Goal: Learn about a topic

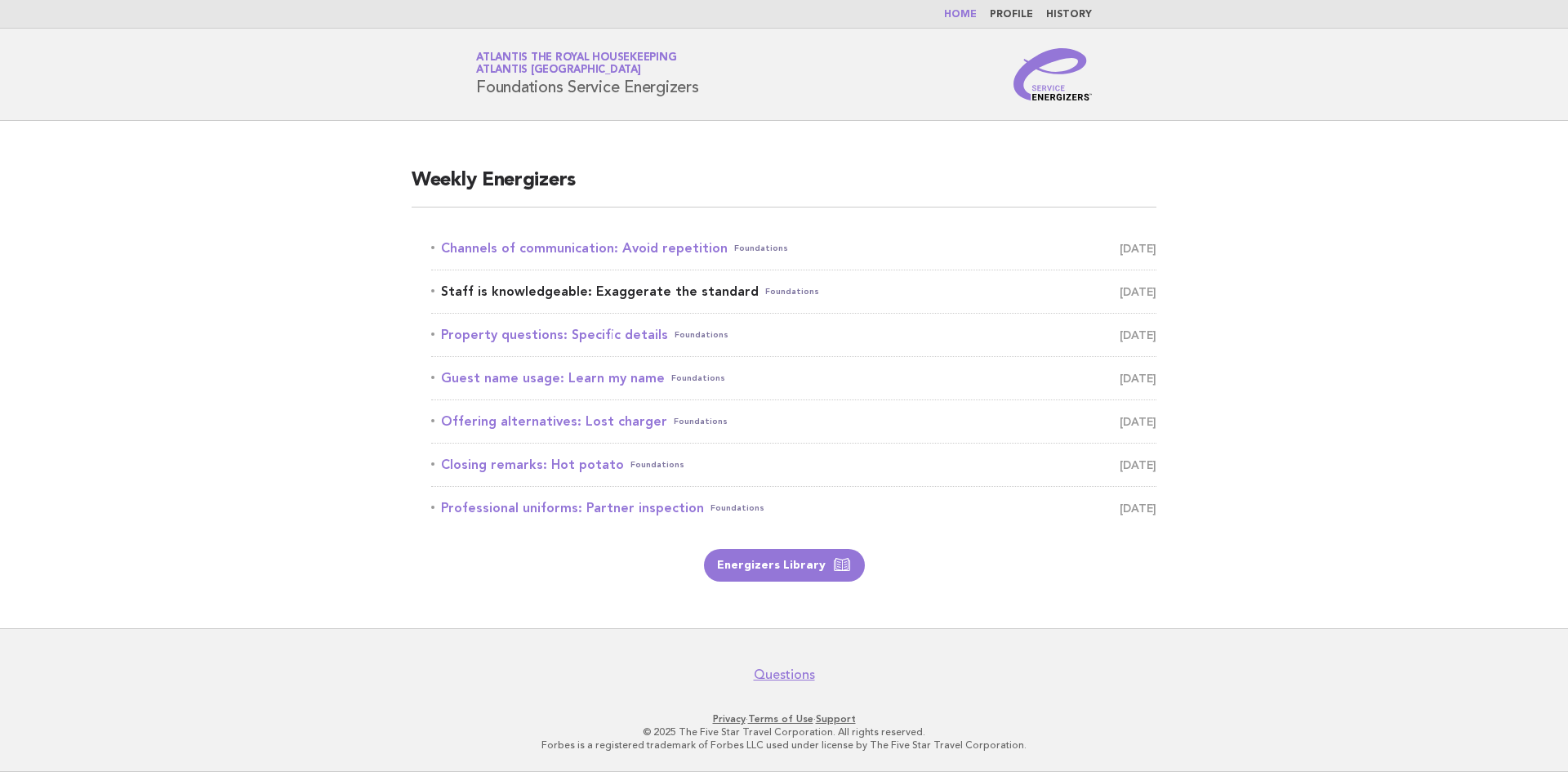
click at [571, 292] on link "Staff is knowledgeable: Exaggerate the standard Foundations September 26" at bounding box center [794, 291] width 726 height 23
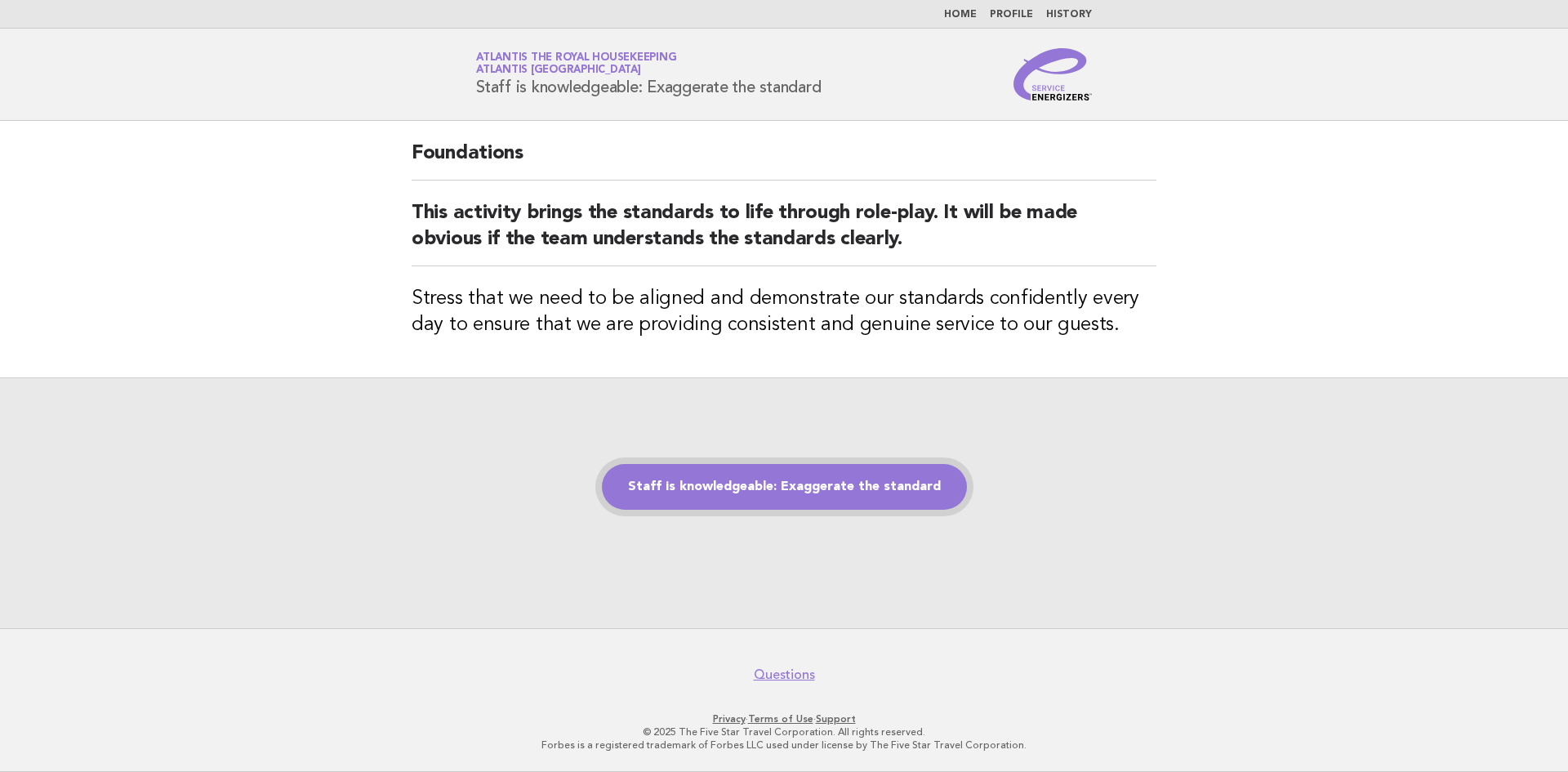
click at [783, 474] on link "Staff is knowledgeable: Exaggerate the standard" at bounding box center [784, 487] width 365 height 46
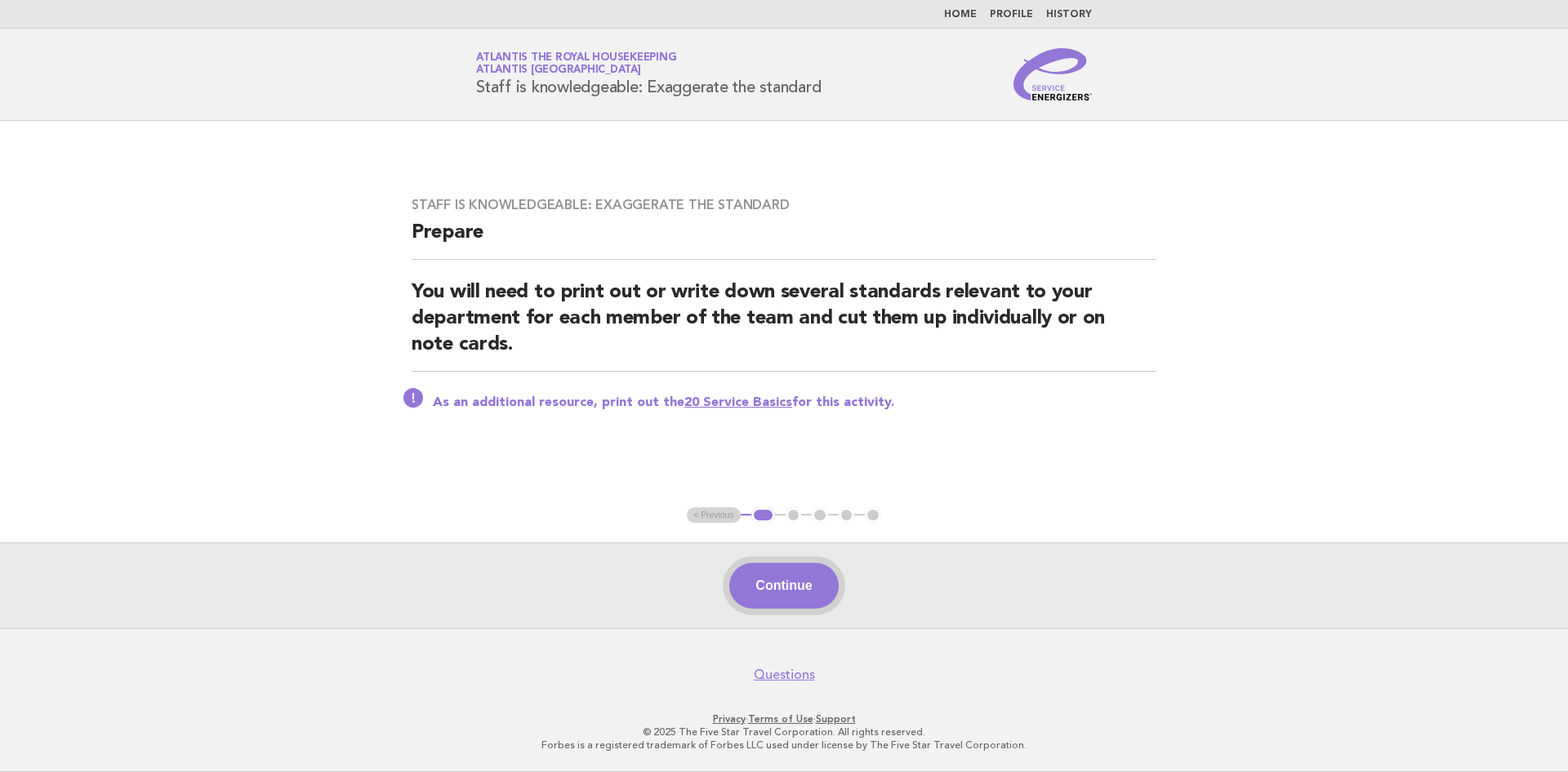
click at [779, 594] on button "Continue" at bounding box center [784, 585] width 108 height 46
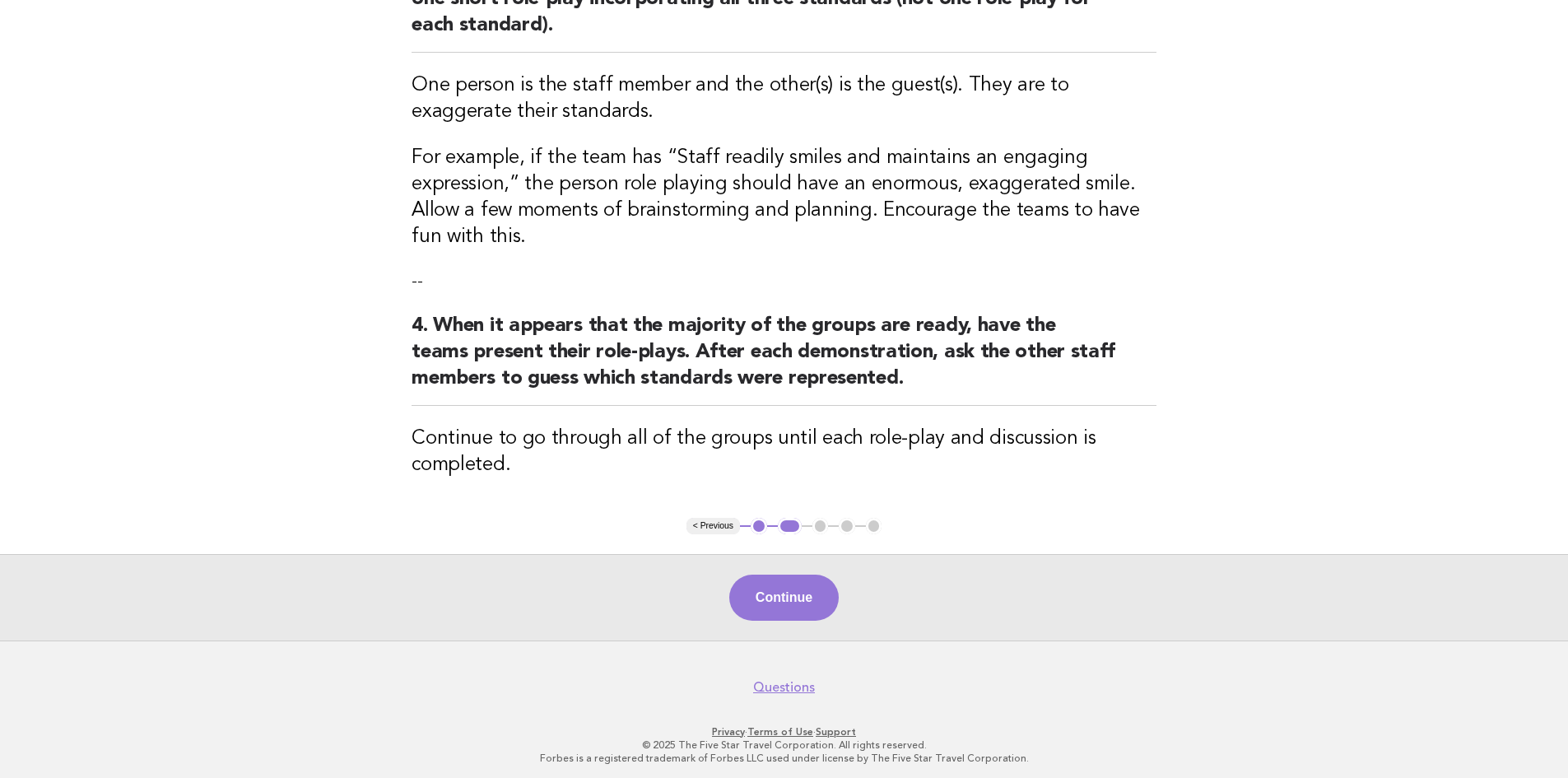
scroll to position [523, 0]
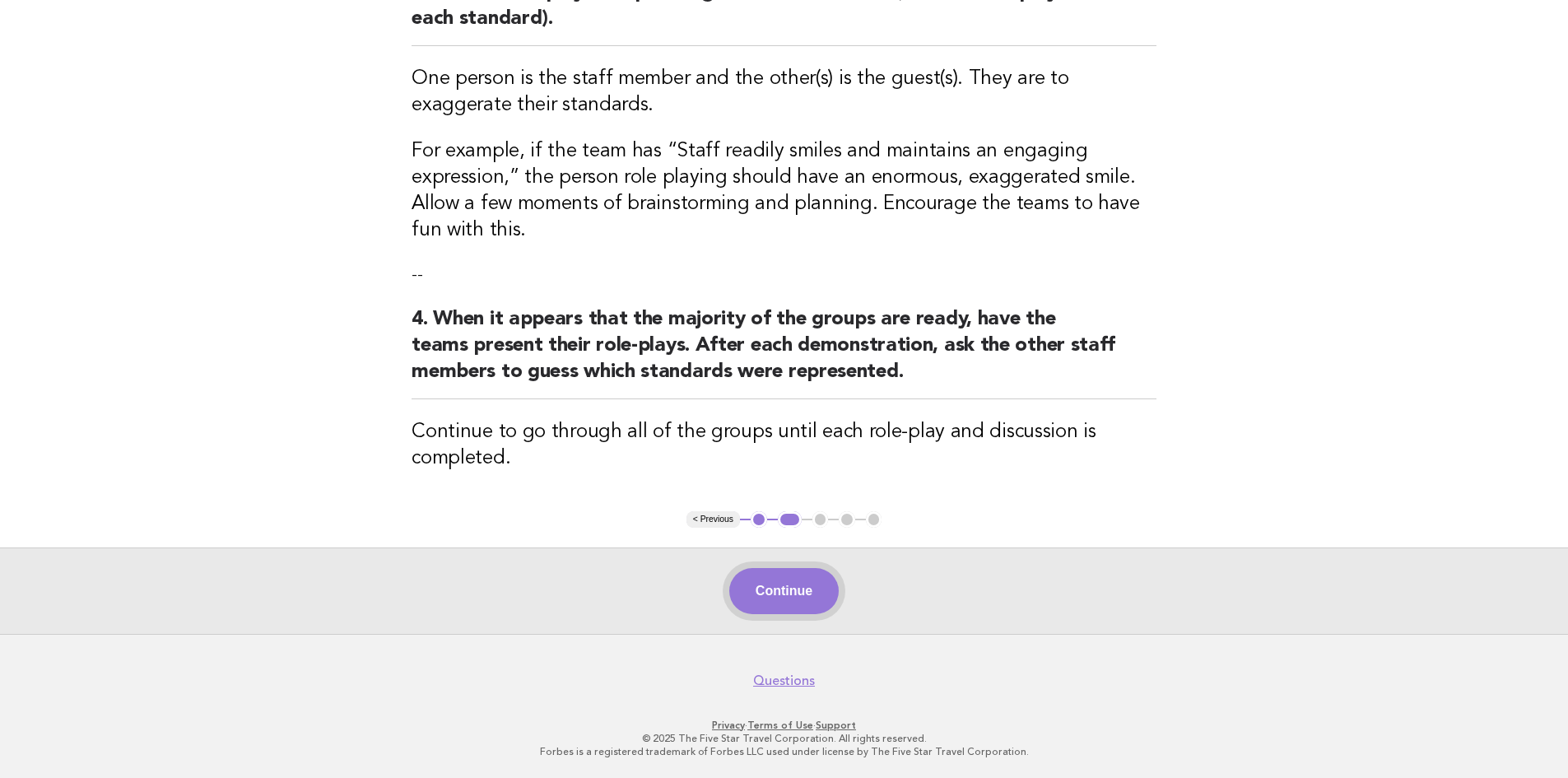
click at [800, 601] on button "Continue" at bounding box center [784, 591] width 109 height 47
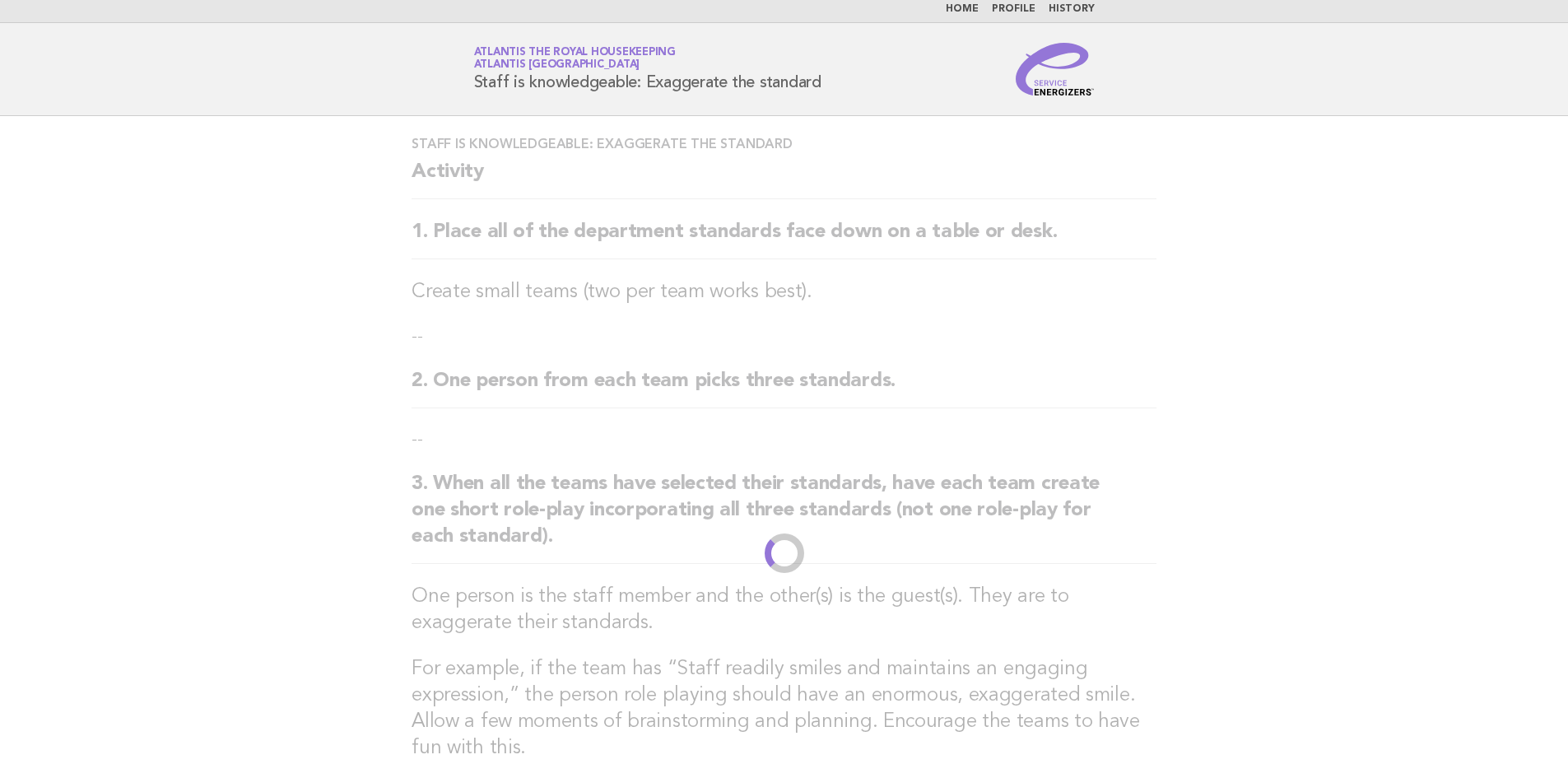
scroll to position [0, 0]
